Goal: Information Seeking & Learning: Understand process/instructions

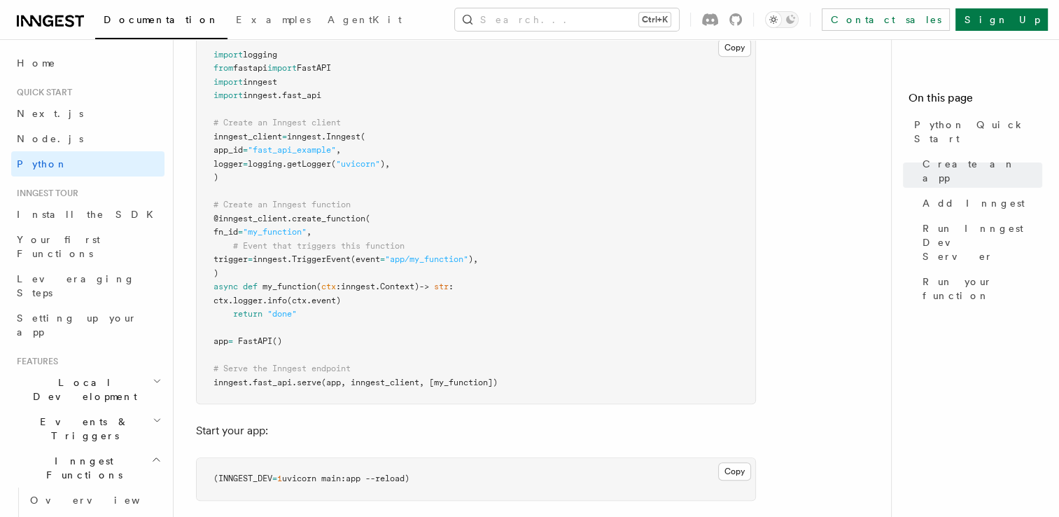
scroll to position [1041, 0]
click at [331, 256] on span "TriggerEvent" at bounding box center [321, 257] width 59 height 10
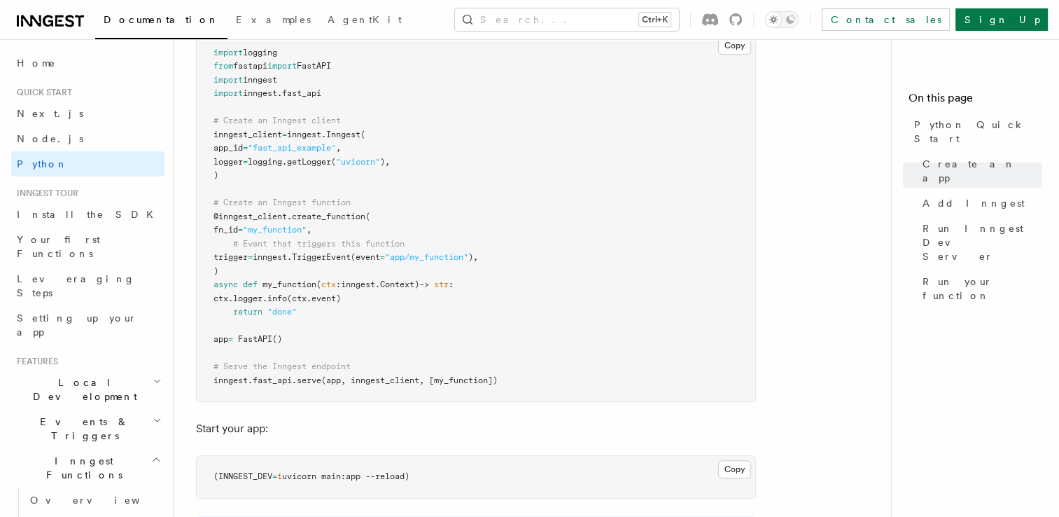
click at [468, 248] on pre "import logging from fastapi import FastAPI import inngest import inngest . fast…" at bounding box center [476, 217] width 559 height 370
click at [550, 265] on pre "import logging from fastapi import FastAPI import inngest import inngest . fast…" at bounding box center [476, 217] width 559 height 370
drag, startPoint x: 550, startPoint y: 265, endPoint x: 521, endPoint y: 251, distance: 32.6
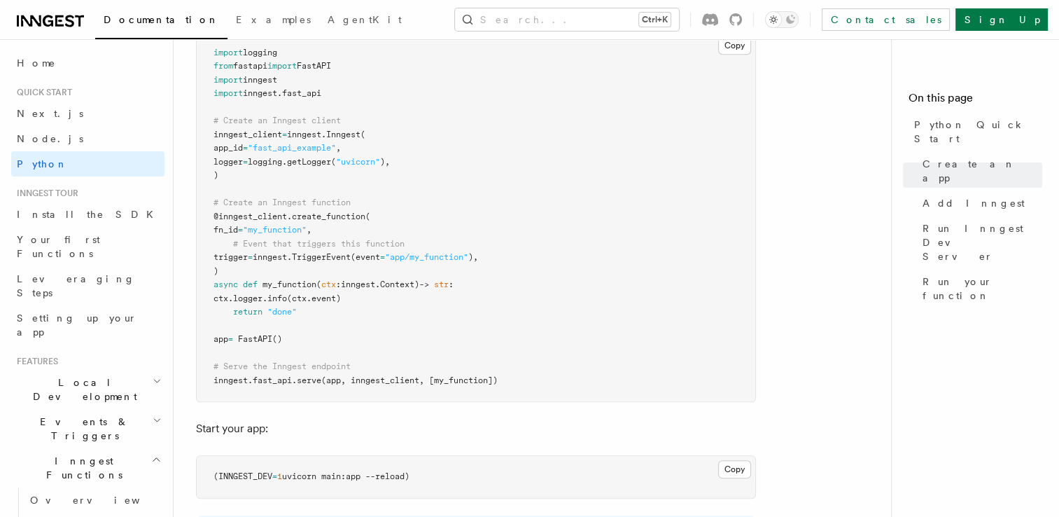
click at [521, 251] on pre "import logging from fastapi import FastAPI import inngest import inngest . fast…" at bounding box center [476, 217] width 559 height 370
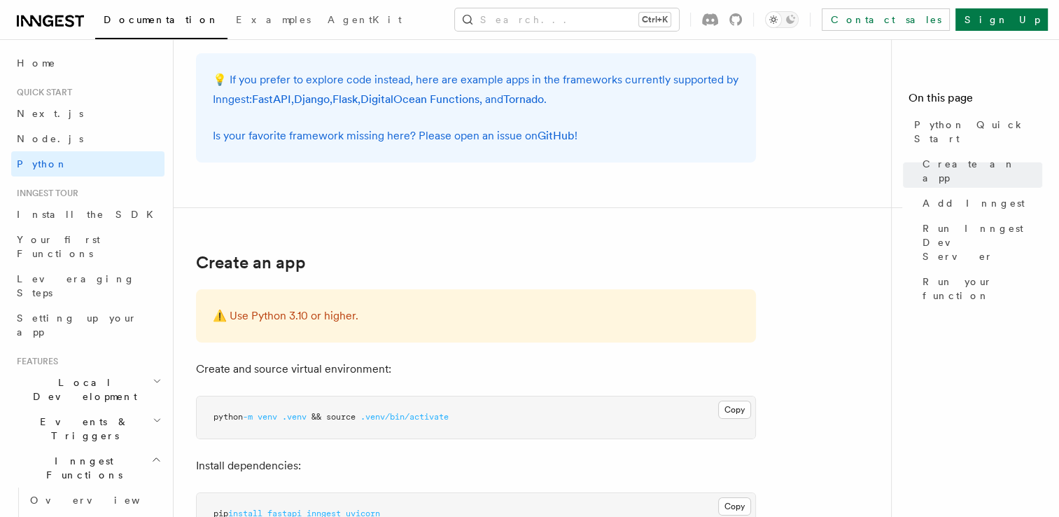
scroll to position [0, 0]
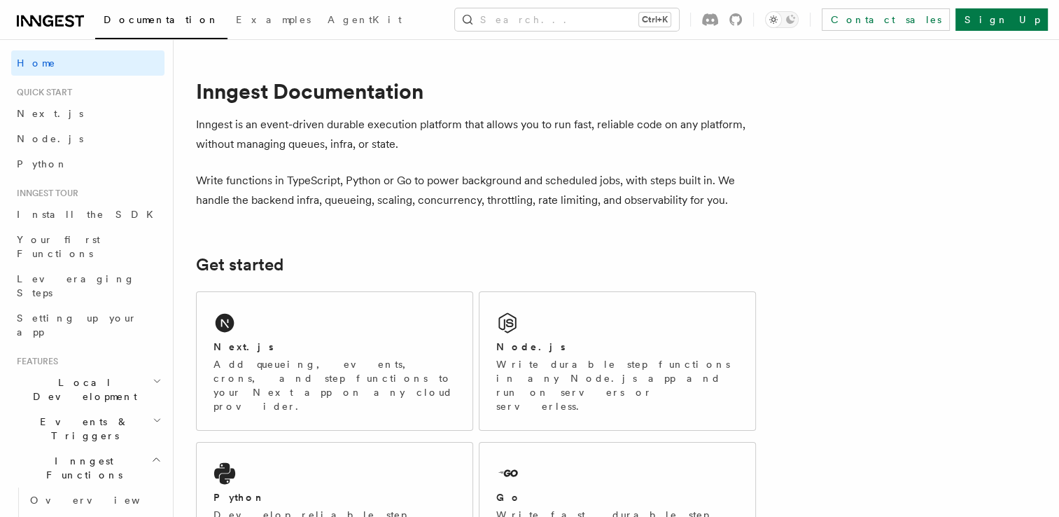
click at [512, 7] on div "Documentation Examples AgentKit Search... Ctrl+K Contact sales Sign Up" at bounding box center [529, 19] width 1059 height 39
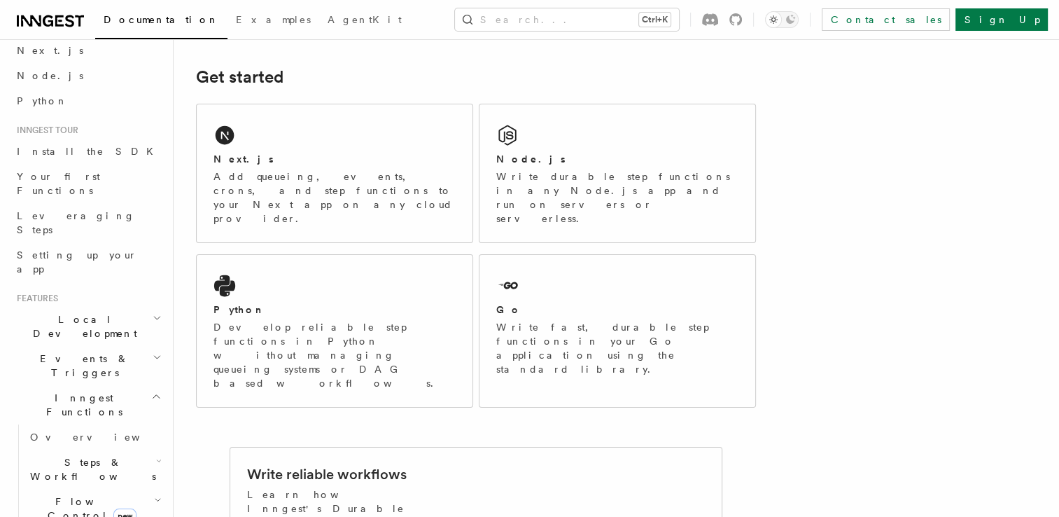
scroll to position [60, 0]
